Goal: Task Accomplishment & Management: Complete application form

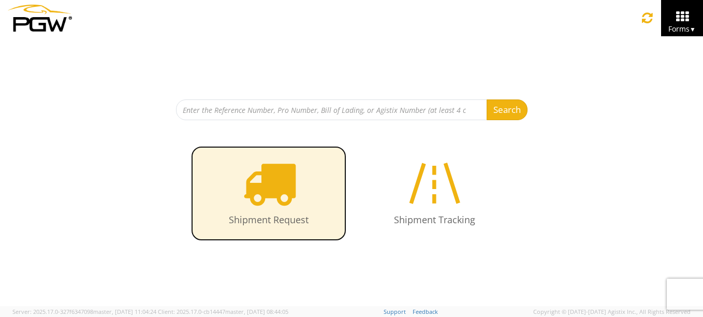
click at [278, 190] on icon at bounding box center [268, 182] width 53 height 53
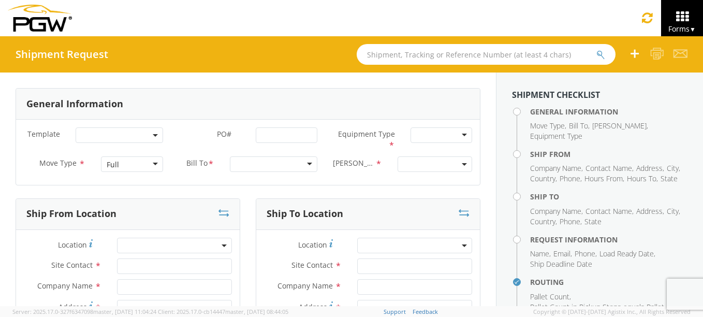
click at [155, 132] on span at bounding box center [156, 135] width 2 height 16
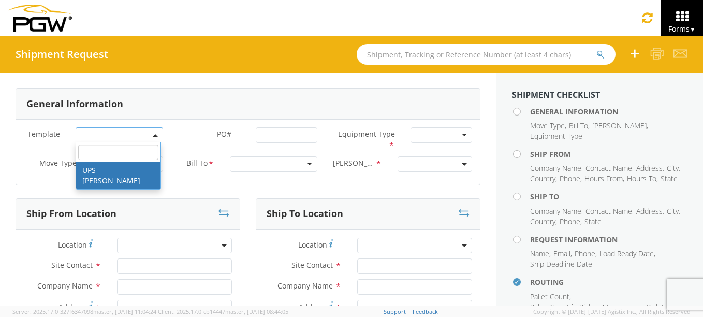
click at [195, 99] on div "General Information" at bounding box center [248, 103] width 464 height 31
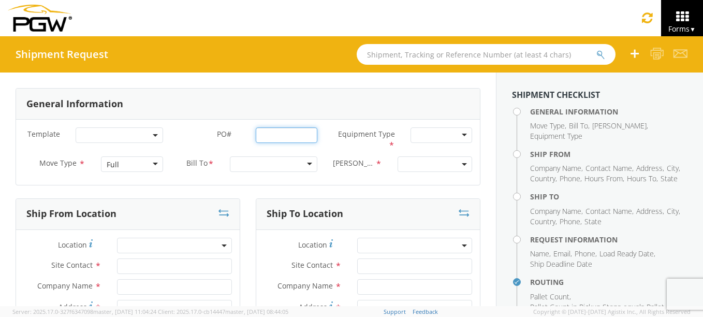
click at [256, 136] on input "PO# *" at bounding box center [287, 135] width 62 height 16
type input "542-112314"
click at [460, 134] on div at bounding box center [441, 135] width 62 height 16
click at [152, 162] on div "Full" at bounding box center [132, 164] width 62 height 16
click at [151, 162] on div "Partial TL" at bounding box center [132, 164] width 62 height 16
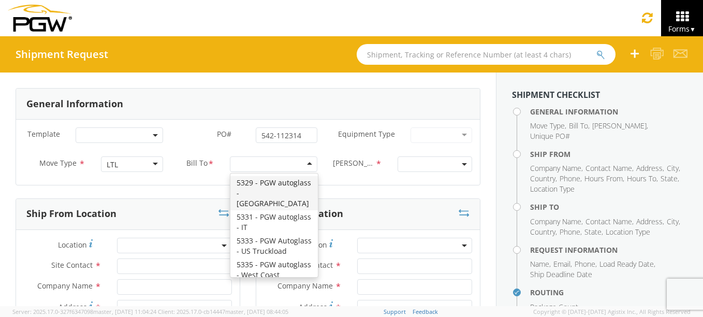
click at [306, 162] on div at bounding box center [273, 164] width 87 height 16
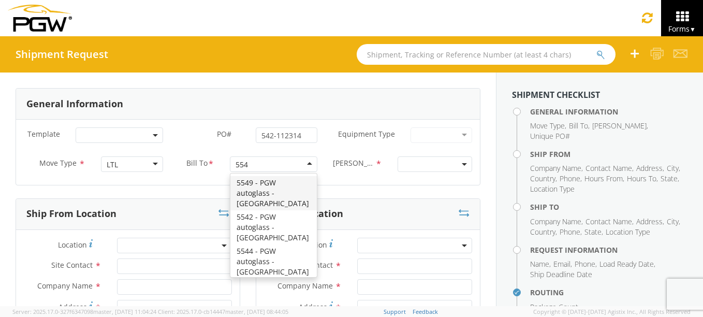
type input "5542"
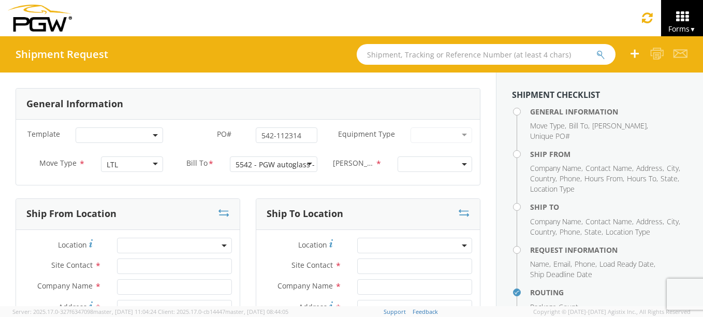
click at [460, 161] on span at bounding box center [434, 164] width 75 height 16
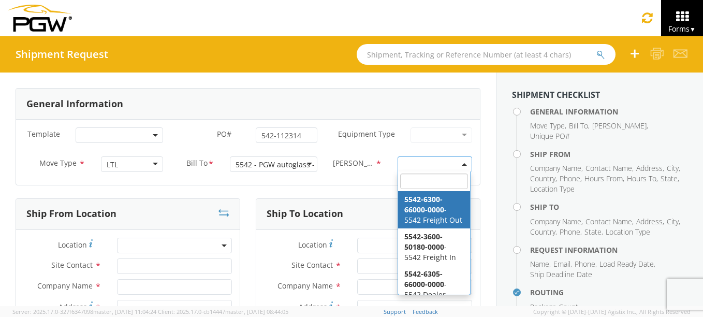
select select "5542-6300-66000-0000"
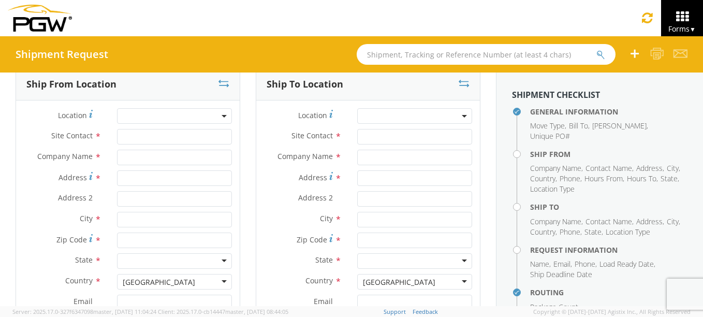
scroll to position [155, 0]
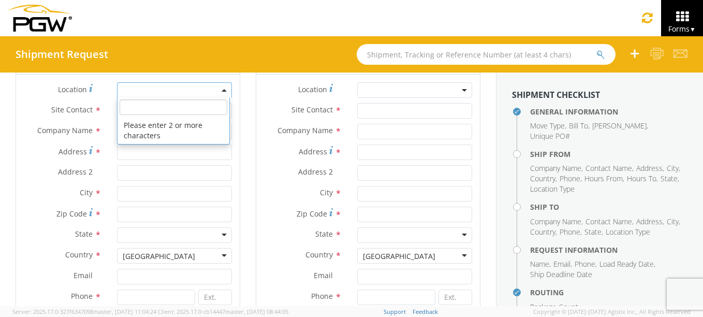
click at [223, 90] on span at bounding box center [174, 90] width 115 height 16
click at [144, 89] on span at bounding box center [174, 90] width 115 height 16
click at [224, 87] on span at bounding box center [225, 90] width 2 height 16
click at [166, 111] on input "search" at bounding box center [174, 107] width 108 height 16
type input "[GEOGRAPHIC_DATA]"
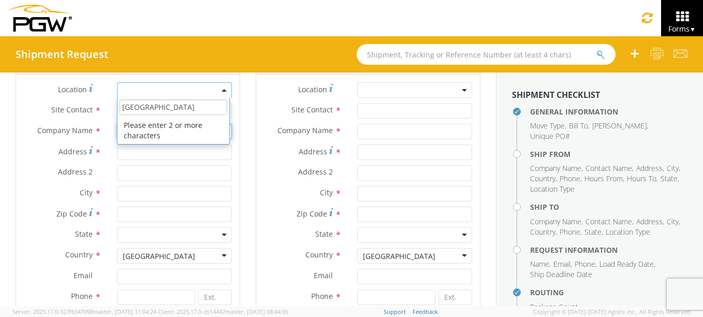
type input "PGW Auto Glass"
type input "[STREET_ADDRESS][PERSON_NAME]"
type input "[GEOGRAPHIC_DATA]"
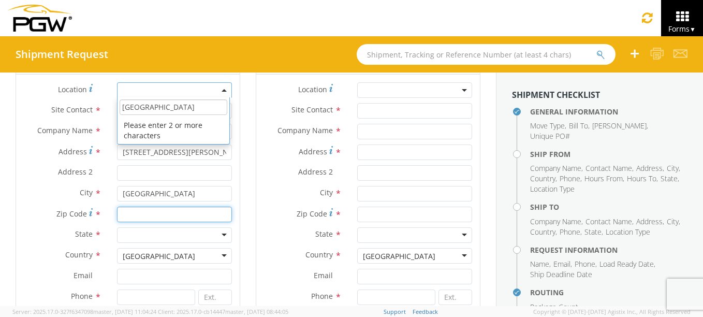
type input "29505"
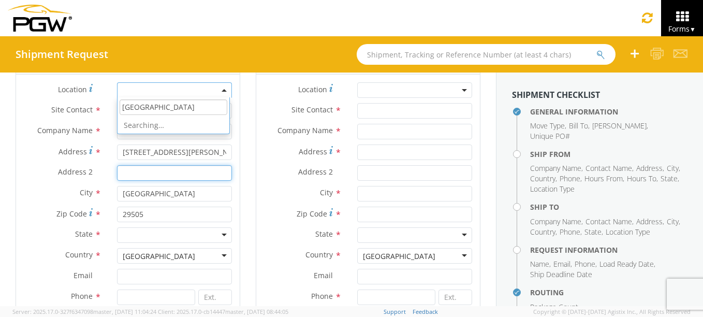
type input "Columbia, SC 29223"
click at [197, 109] on input "[GEOGRAPHIC_DATA]" at bounding box center [174, 107] width 108 height 16
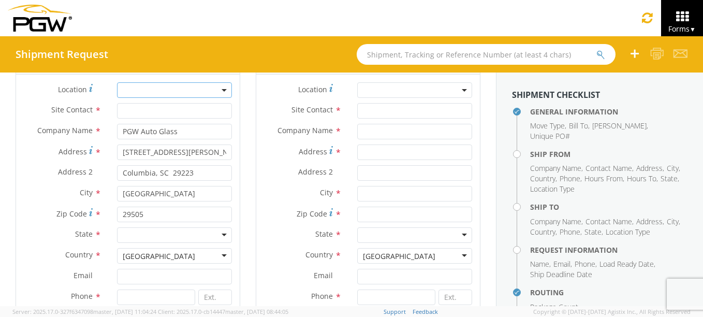
click at [221, 91] on b at bounding box center [223, 90] width 5 height 3
click at [222, 92] on span at bounding box center [174, 90] width 115 height 16
click at [165, 110] on input "search" at bounding box center [174, 107] width 108 height 16
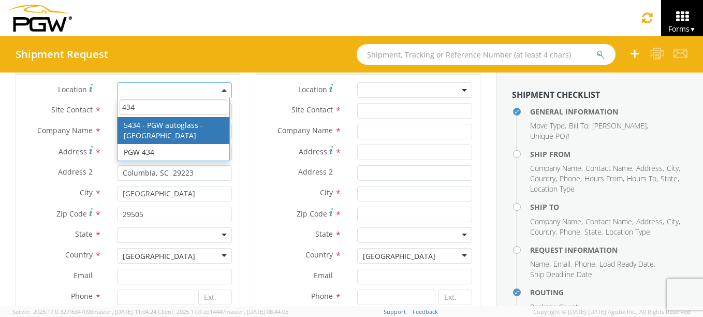
type input "434"
type input "5434 Branch Manager"
type input "5434 - PGW autoglass - [GEOGRAPHIC_DATA]"
type input "[EMAIL_ADDRESS][DOMAIN_NAME]"
type input "[PHONE_NUMBER]"
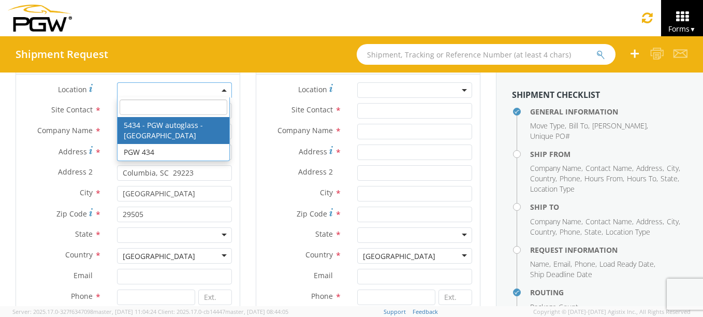
type input "8:30 AM"
type input "3:00 PM"
select select "28287"
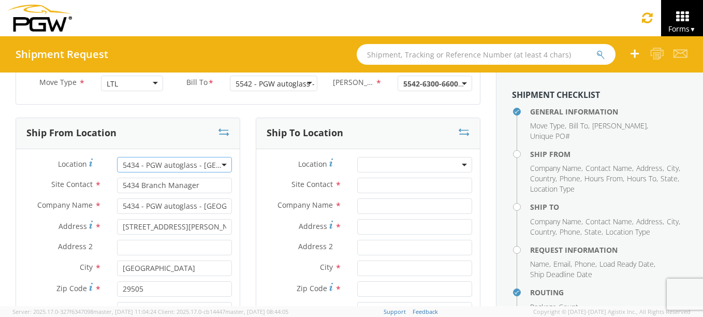
scroll to position [104, 0]
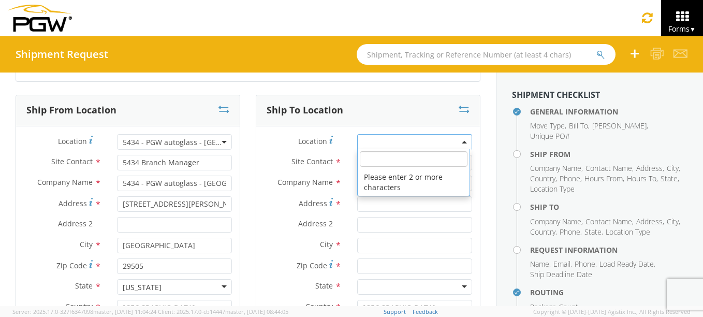
click at [464, 140] on span at bounding box center [465, 142] width 2 height 16
click at [392, 161] on input "search" at bounding box center [414, 159] width 108 height 16
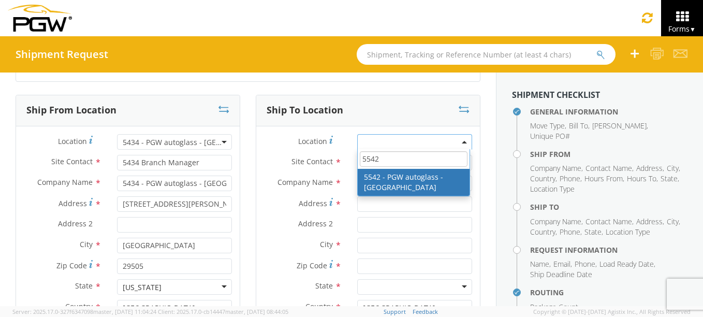
type input "5542"
type input "5542 Branch Manager"
type input "5542 - PGW autoglass - [GEOGRAPHIC_DATA]"
type input "[STREET_ADDRESS]"
type input "[GEOGRAPHIC_DATA]"
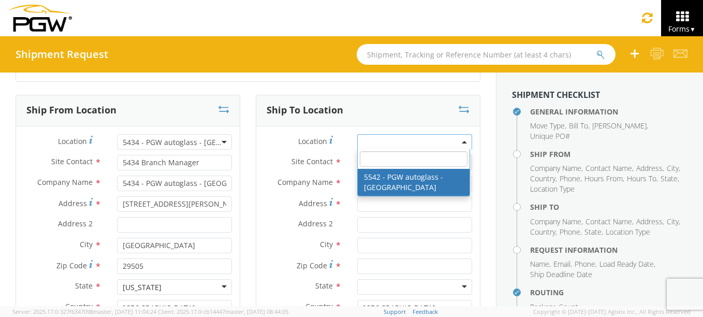
type input "29405"
type input "[EMAIL_ADDRESS][DOMAIN_NAME]"
type input "[PHONE_NUMBER]"
type input "8:30 AM"
type input "2:30 PM"
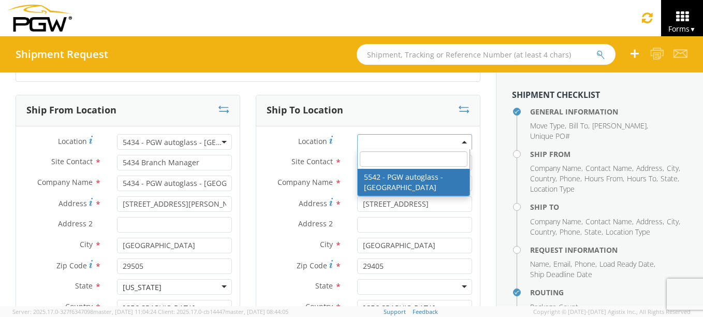
select select "28361"
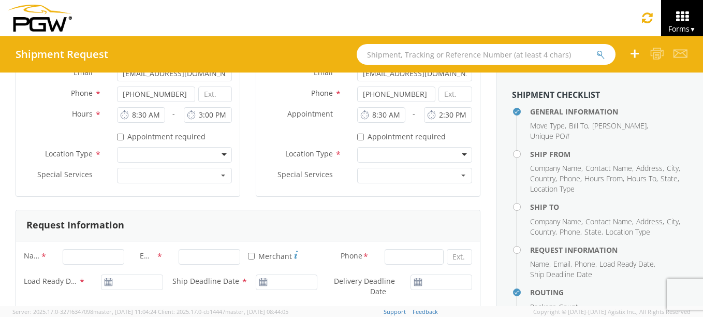
scroll to position [362, 0]
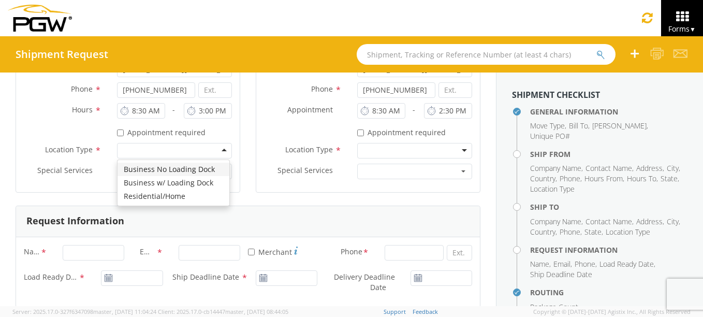
click at [221, 149] on div at bounding box center [174, 151] width 115 height 16
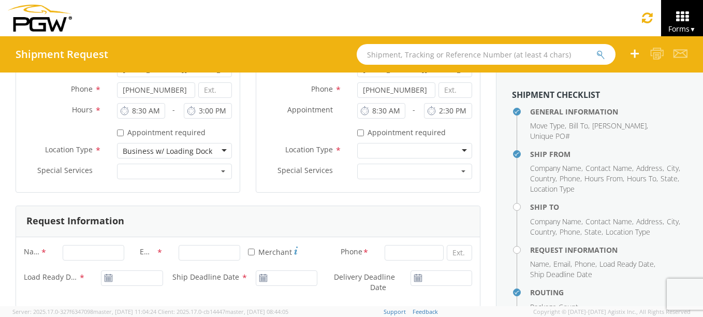
click at [381, 150] on div at bounding box center [414, 151] width 115 height 16
click at [221, 170] on span "button" at bounding box center [223, 171] width 4 height 2
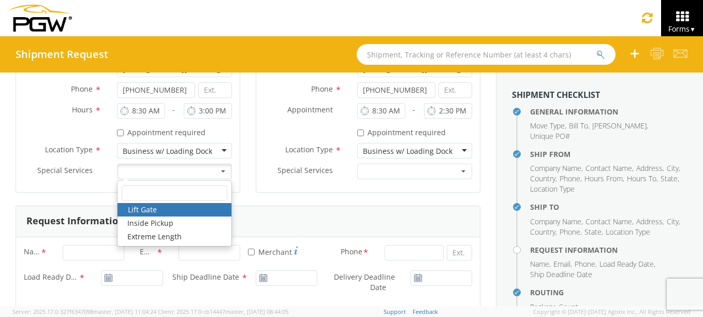
click at [263, 191] on div "Location * 5542 - PGW autoglass - N Charleston 5542 - PGW autoglass - [GEOGRAPH…" at bounding box center [368, 30] width 224 height 324
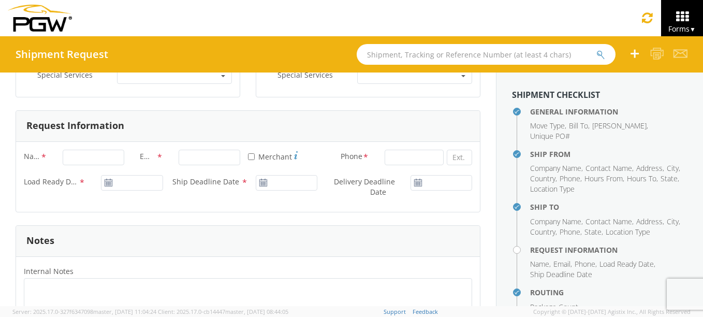
scroll to position [466, 0]
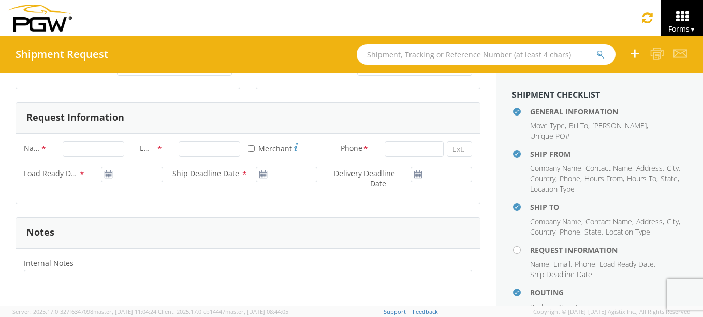
click at [42, 146] on span "*" at bounding box center [43, 149] width 7 height 12
click at [63, 146] on input "Name *" at bounding box center [94, 149] width 62 height 16
click at [88, 146] on input "Name *" at bounding box center [94, 149] width 62 height 16
type input "[PERSON_NAME]"
type input "PGW Auto Glass"
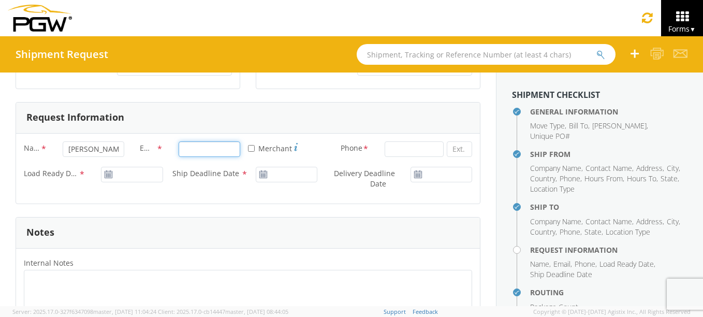
type input "[EMAIL_ADDRESS][DOMAIN_NAME]"
type input "8436242694"
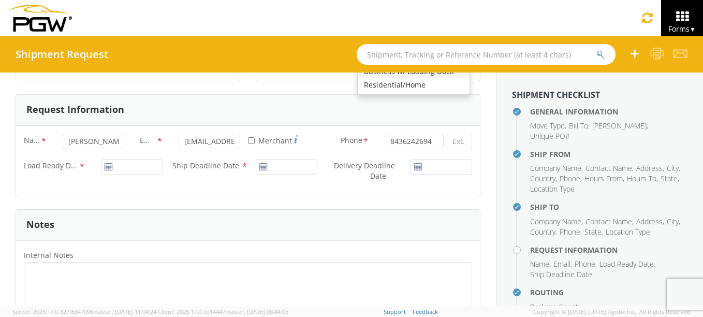
scroll to position [479, 0]
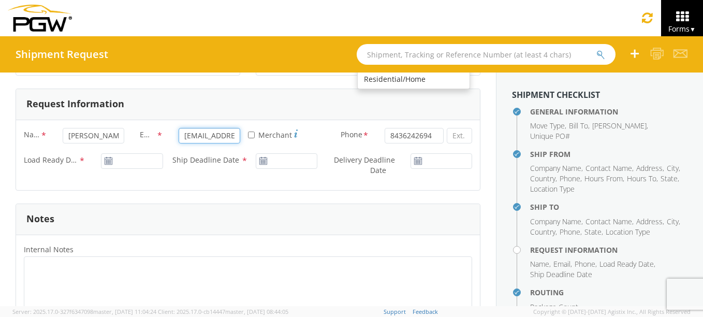
click at [205, 131] on input "[EMAIL_ADDRESS][DOMAIN_NAME]" at bounding box center [210, 136] width 62 height 16
click at [308, 109] on div "Request Information" at bounding box center [248, 104] width 464 height 31
click at [106, 161] on icon at bounding box center [108, 161] width 9 height 8
click at [83, 161] on span "*" at bounding box center [82, 161] width 7 height 12
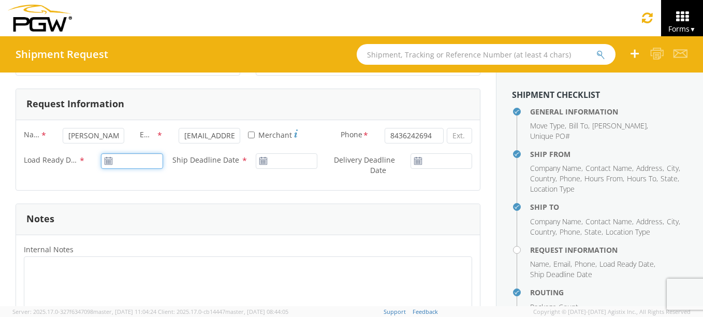
click at [101, 161] on input "Load Ready Date *" at bounding box center [132, 161] width 62 height 16
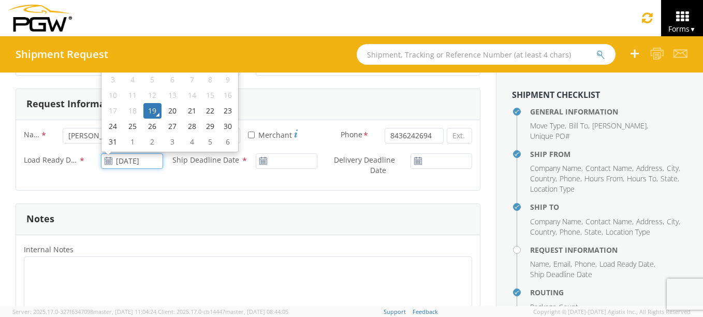
click at [168, 109] on td "20" at bounding box center [172, 111] width 22 height 16
type input "[DATE]"
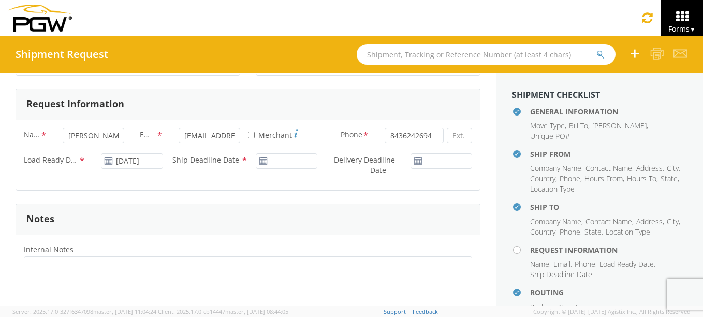
click at [260, 160] on icon at bounding box center [263, 161] width 9 height 8
click at [241, 161] on span "*" at bounding box center [244, 160] width 7 height 11
click at [256, 161] on input "Ship Deadline Date *" at bounding box center [287, 161] width 62 height 16
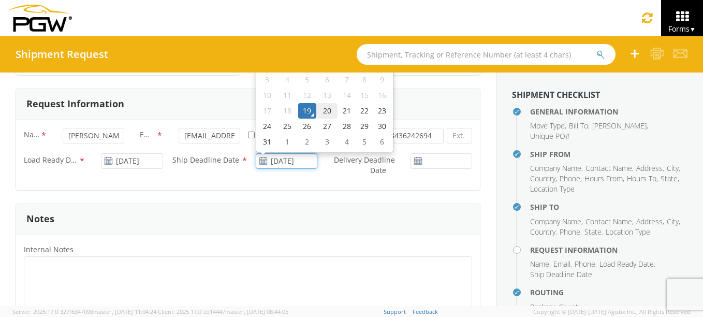
click at [323, 111] on td "20" at bounding box center [327, 111] width 22 height 16
type input "[DATE]"
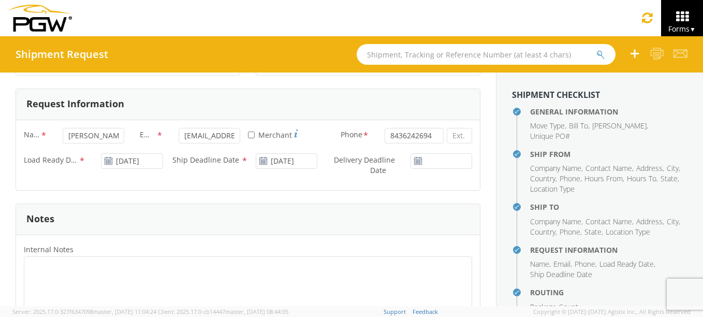
click at [414, 161] on use at bounding box center [417, 160] width 7 height 7
click at [386, 168] on label "Delivery Deadline Date *" at bounding box center [363, 165] width 77 height 24
click at [410, 168] on input "Delivery Deadline Date *" at bounding box center [441, 161] width 62 height 16
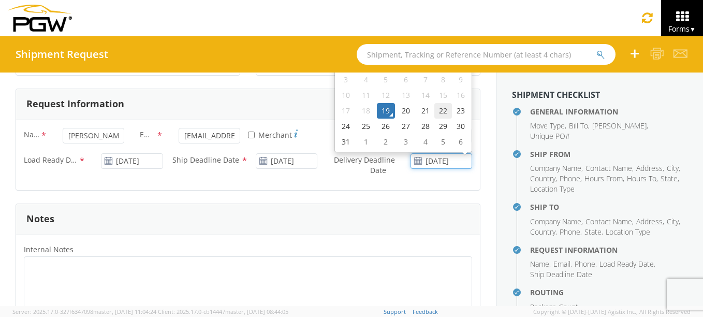
click at [436, 111] on td "22" at bounding box center [443, 111] width 18 height 16
type input "[DATE]"
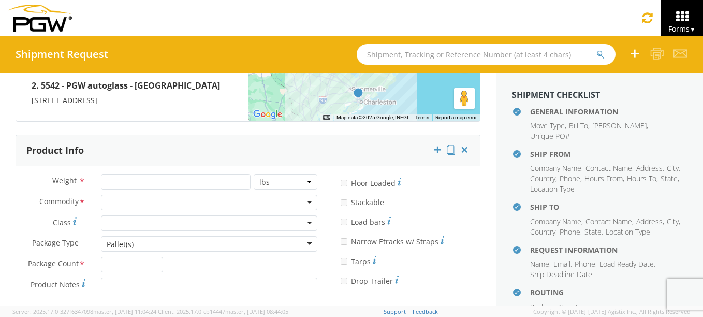
scroll to position [945, 0]
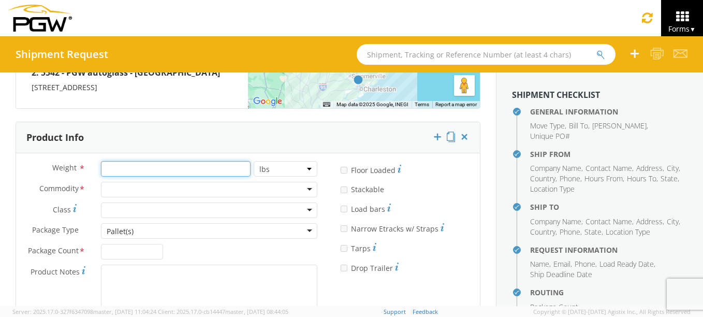
click at [137, 171] on input "number" at bounding box center [176, 169] width 150 height 16
type input "12000"
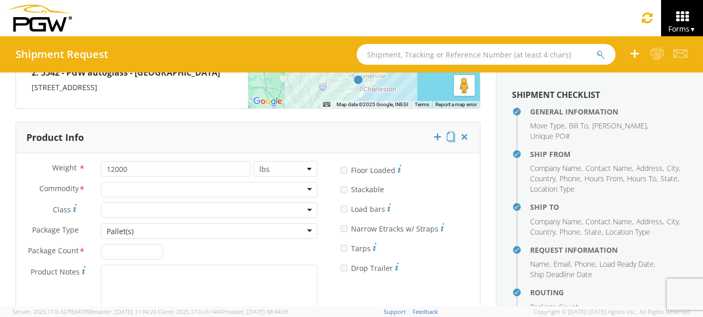
click at [425, 172] on div "* Floor Loaded" at bounding box center [403, 168] width 124 height 14
click at [145, 182] on div at bounding box center [209, 190] width 216 height 16
click at [131, 205] on div at bounding box center [209, 210] width 216 height 16
click at [121, 254] on input "Package Count *" at bounding box center [132, 252] width 62 height 16
type input "18"
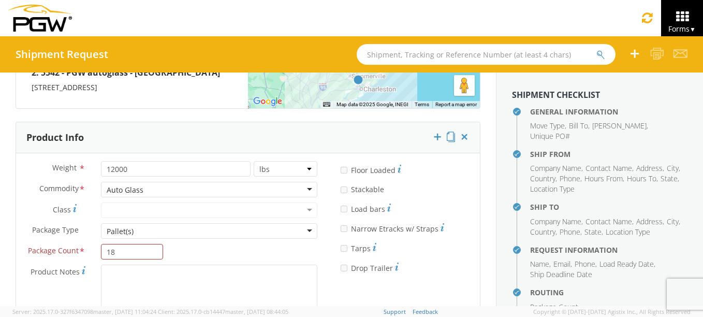
click at [231, 216] on div at bounding box center [209, 210] width 216 height 16
click at [126, 268] on textarea "Product Notes *" at bounding box center [209, 288] width 216 height 49
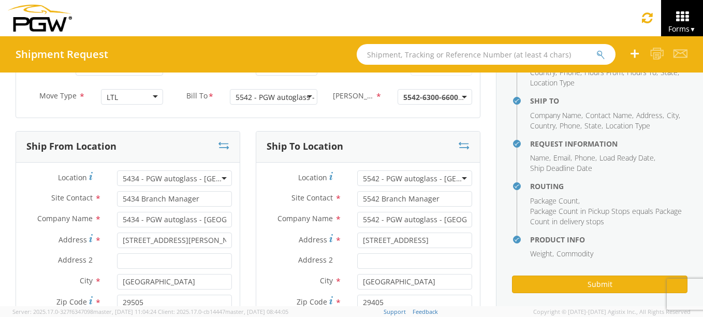
scroll to position [0, 0]
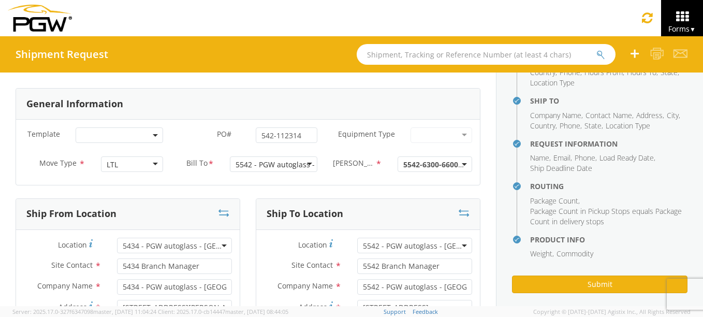
click at [454, 132] on div at bounding box center [441, 135] width 62 height 16
click at [456, 133] on div at bounding box center [441, 135] width 62 height 16
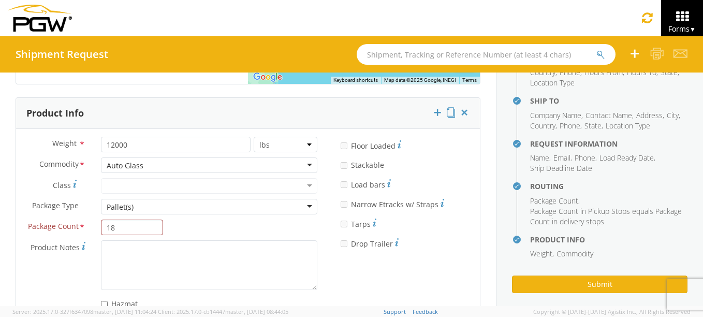
scroll to position [983, 0]
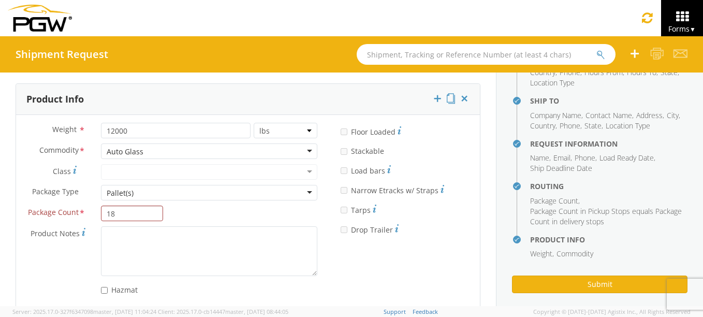
click at [393, 150] on div "* Stackable" at bounding box center [403, 149] width 124 height 14
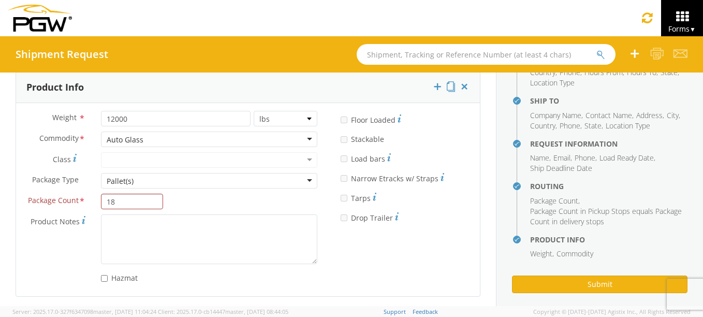
scroll to position [999, 0]
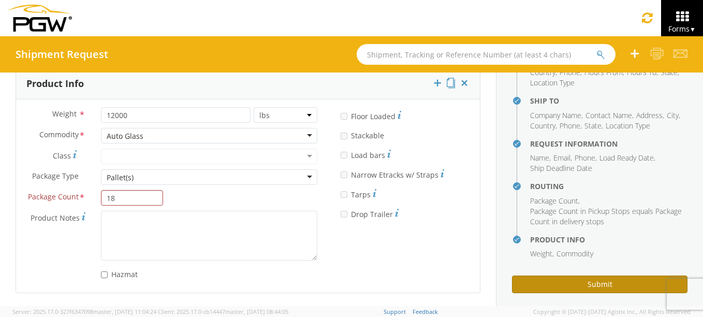
click at [569, 275] on button "Submit" at bounding box center [599, 284] width 175 height 18
